Goal: Task Accomplishment & Management: Use online tool/utility

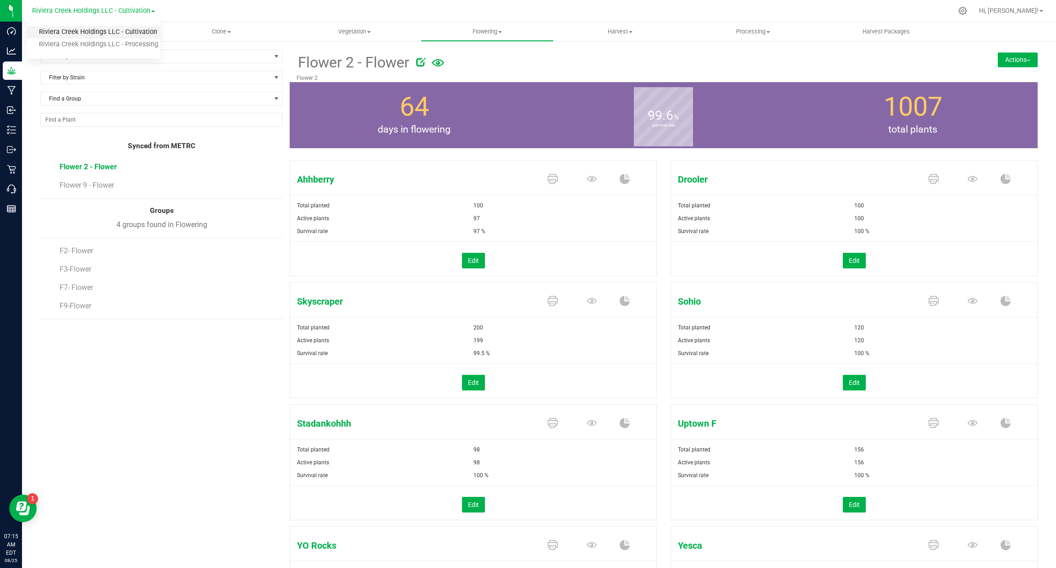
scroll to position [106, 0]
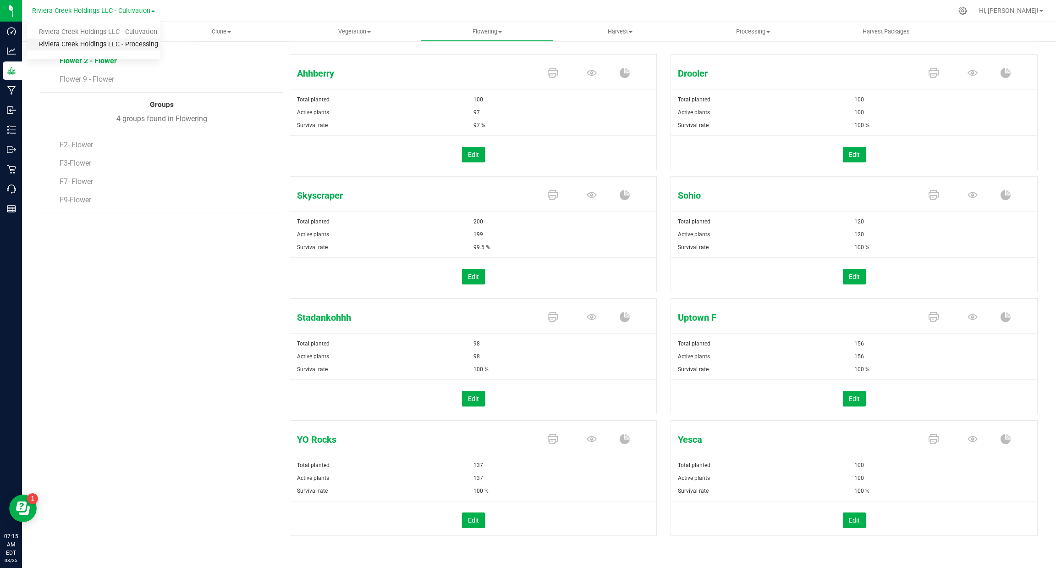
click at [111, 41] on link "Riviera Creek Holdings LLC - Processing" at bounding box center [94, 45] width 134 height 12
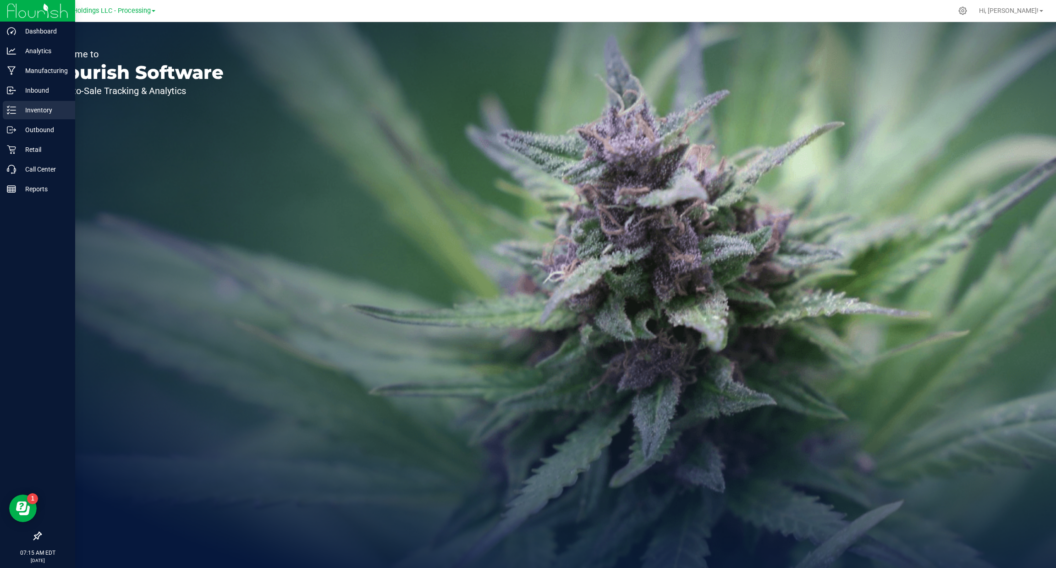
click at [27, 114] on p "Inventory" at bounding box center [43, 110] width 55 height 11
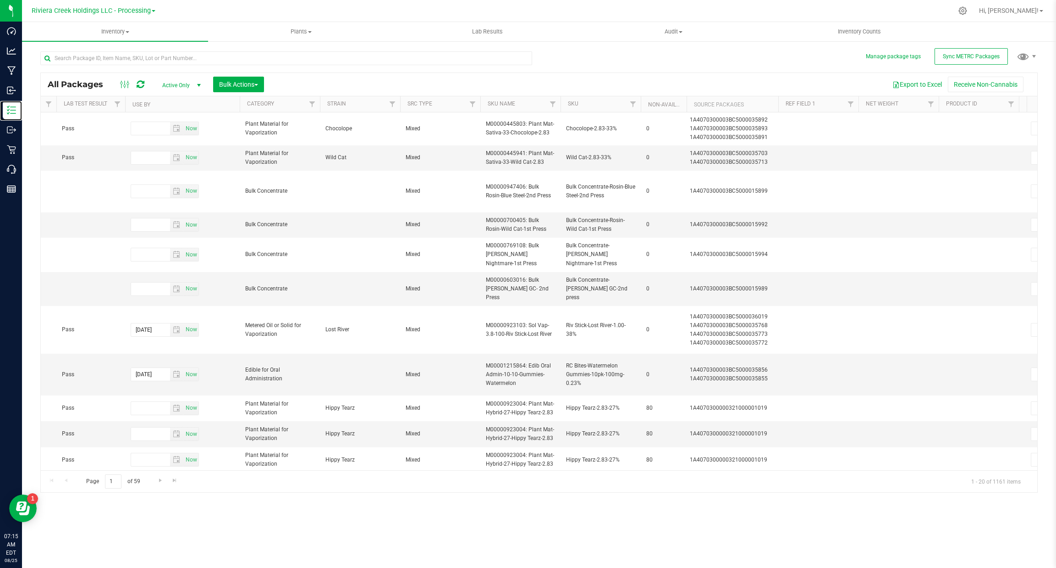
scroll to position [0, 548]
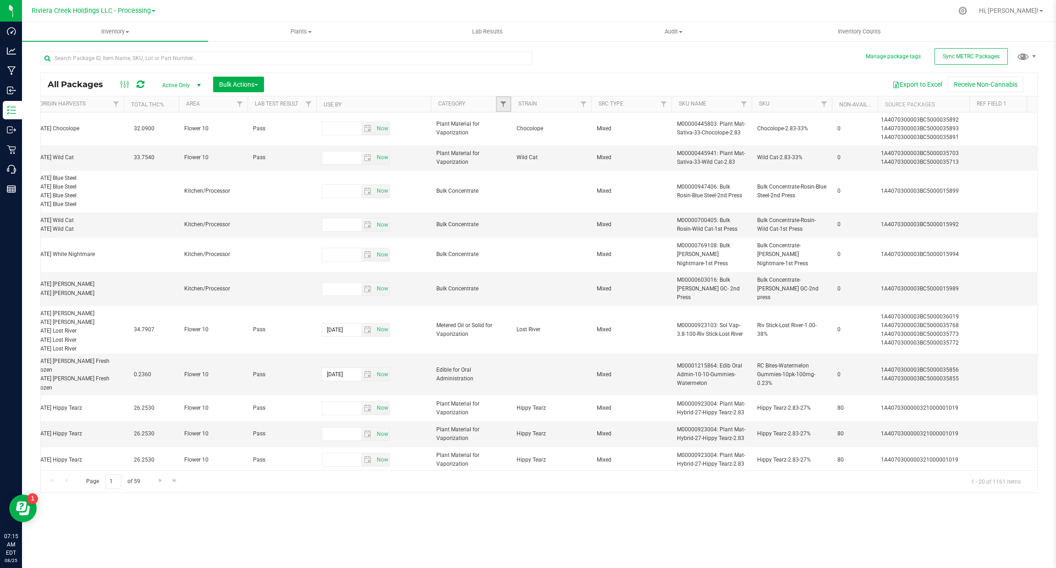
click at [510, 106] on link "Filter" at bounding box center [503, 104] width 15 height 16
type input "plant"
click at [542, 148] on span "Plant Material for Vaporization" at bounding box center [552, 147] width 75 height 6
click at [511, 148] on input "Plant Material for Vaporization" at bounding box center [508, 146] width 6 height 6
checkbox input "true"
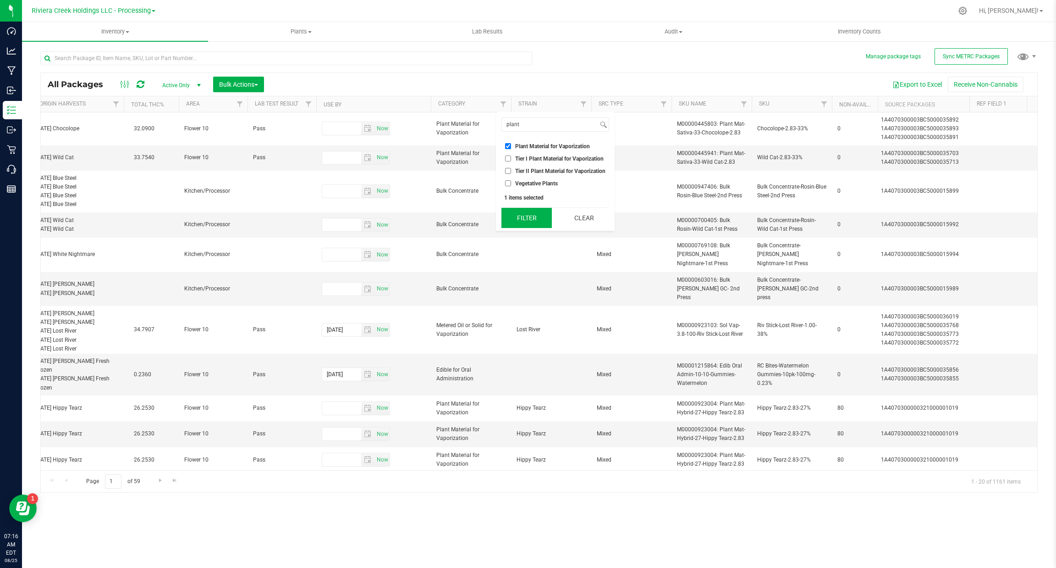
click at [531, 222] on button "Filter" at bounding box center [527, 218] width 50 height 20
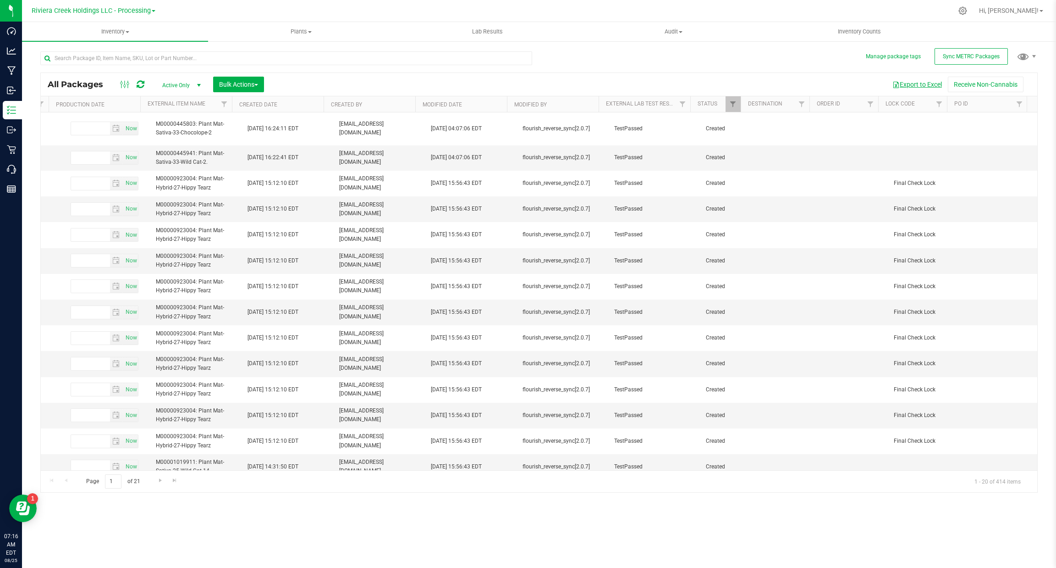
click at [928, 85] on button "Export to Excel" at bounding box center [917, 85] width 61 height 16
